Goal: Task Accomplishment & Management: Use online tool/utility

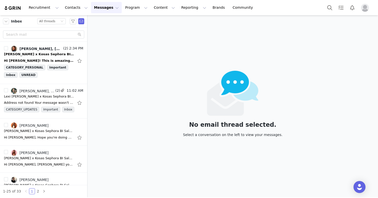
click at [14, 7] on img at bounding box center [13, 8] width 18 height 5
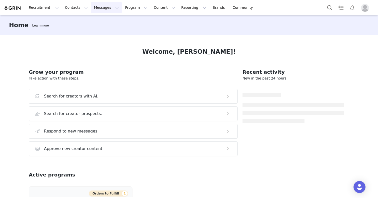
click at [98, 11] on button "Messages Messages" at bounding box center [106, 7] width 31 height 11
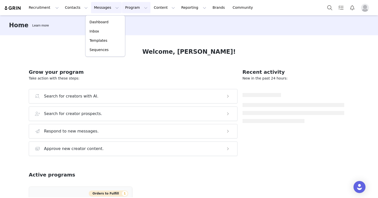
click at [126, 8] on button "Program Program" at bounding box center [136, 7] width 29 height 11
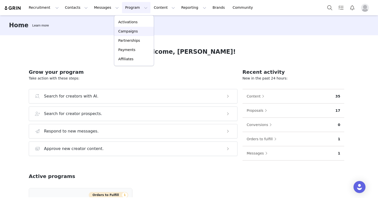
click at [135, 34] on p "Campaigns" at bounding box center [128, 31] width 20 height 5
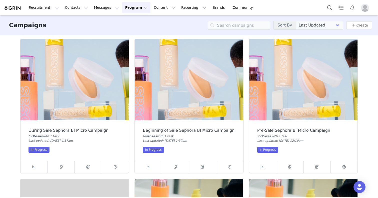
click at [187, 81] on img at bounding box center [189, 79] width 108 height 81
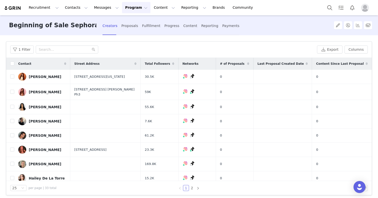
click at [122, 9] on button "Program Program" at bounding box center [136, 7] width 29 height 11
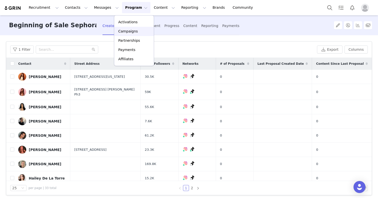
click at [131, 29] on p "Campaigns" at bounding box center [128, 31] width 20 height 5
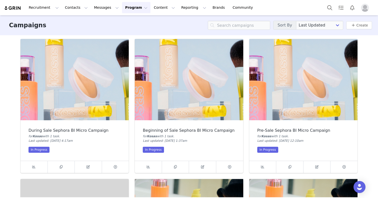
click at [44, 78] on img at bounding box center [75, 79] width 108 height 81
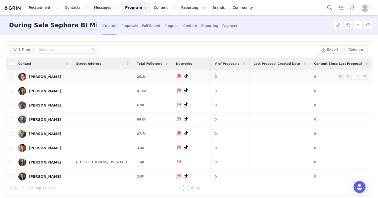
click at [36, 77] on div "[PERSON_NAME]" at bounding box center [45, 77] width 33 height 4
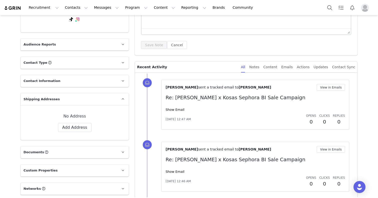
scroll to position [119, 0]
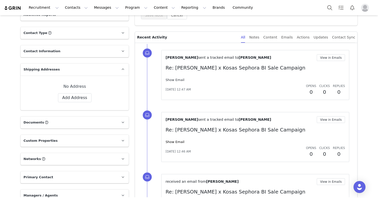
click at [174, 82] on link "Show Email" at bounding box center [175, 80] width 19 height 4
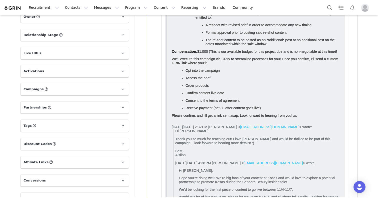
scroll to position [316, 0]
